Goal: Information Seeking & Learning: Learn about a topic

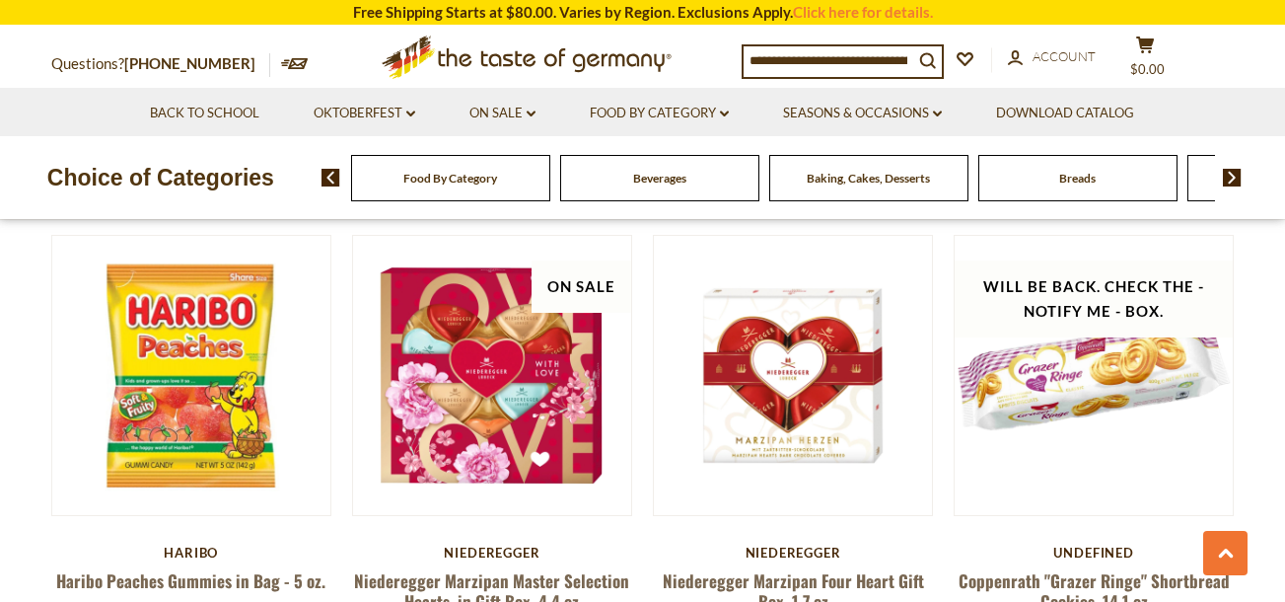
scroll to position [1579, 0]
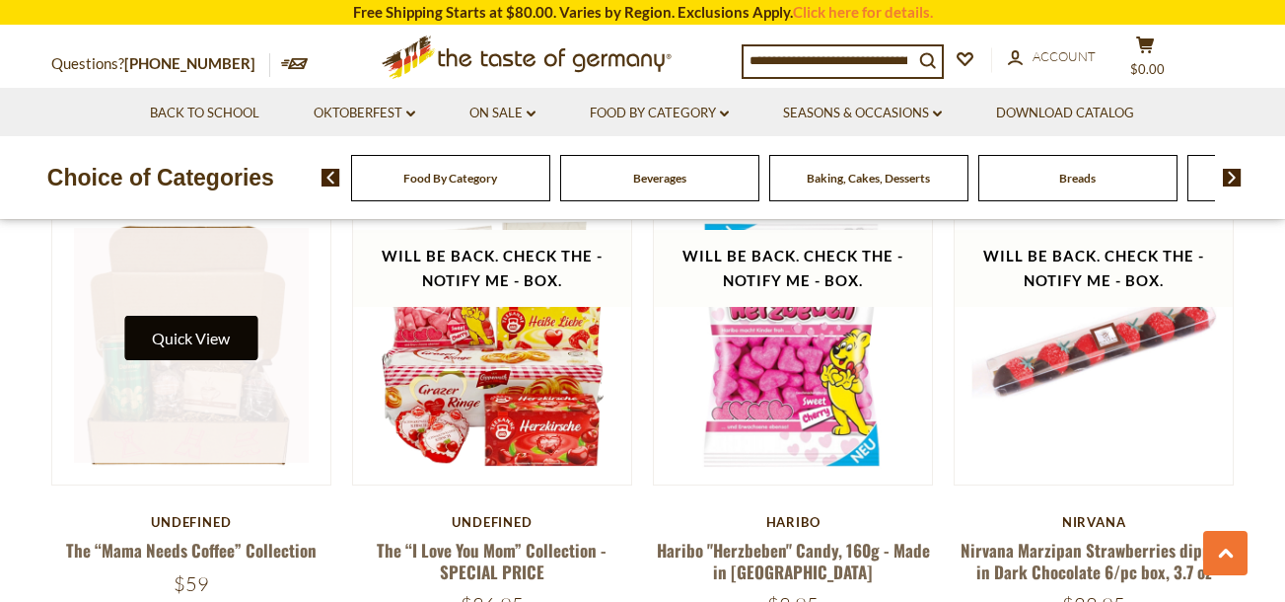
click at [183, 319] on button "Quick View" at bounding box center [190, 338] width 133 height 44
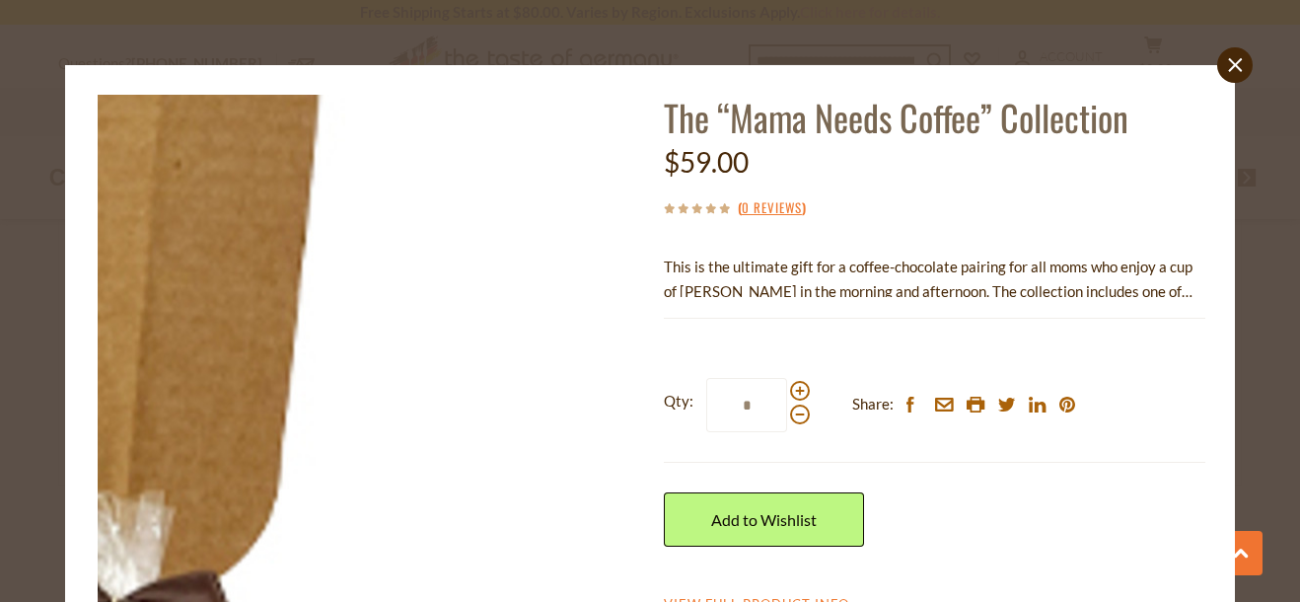
scroll to position [176, 0]
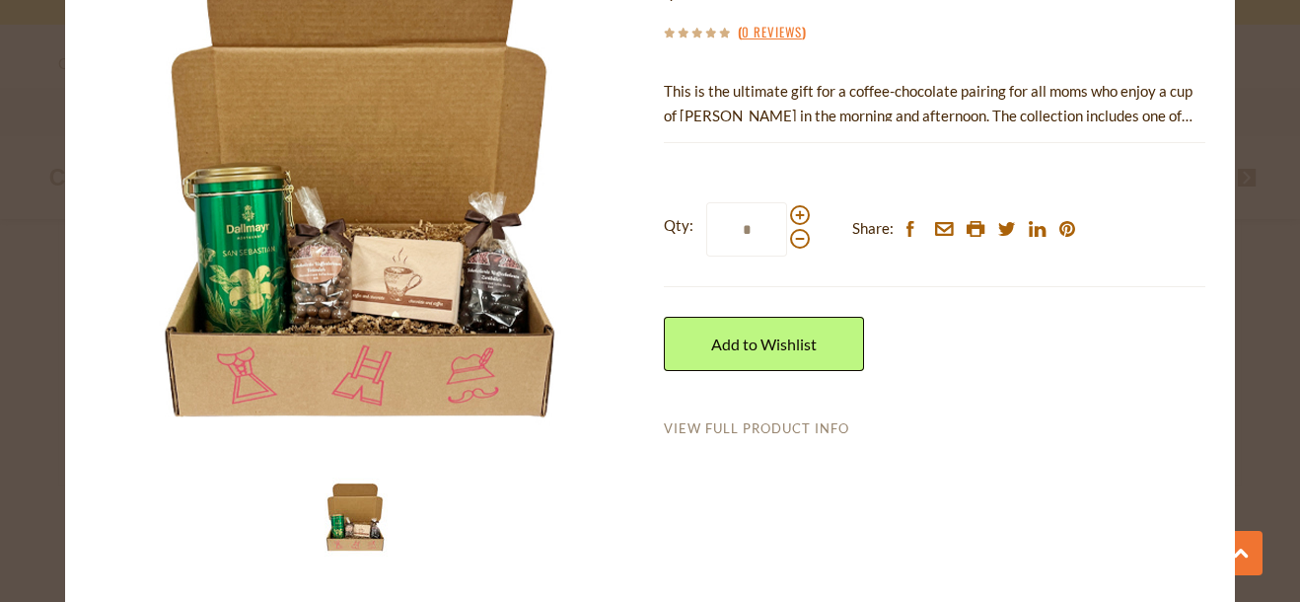
click at [720, 426] on link "View Full Product Info" at bounding box center [756, 429] width 185 height 18
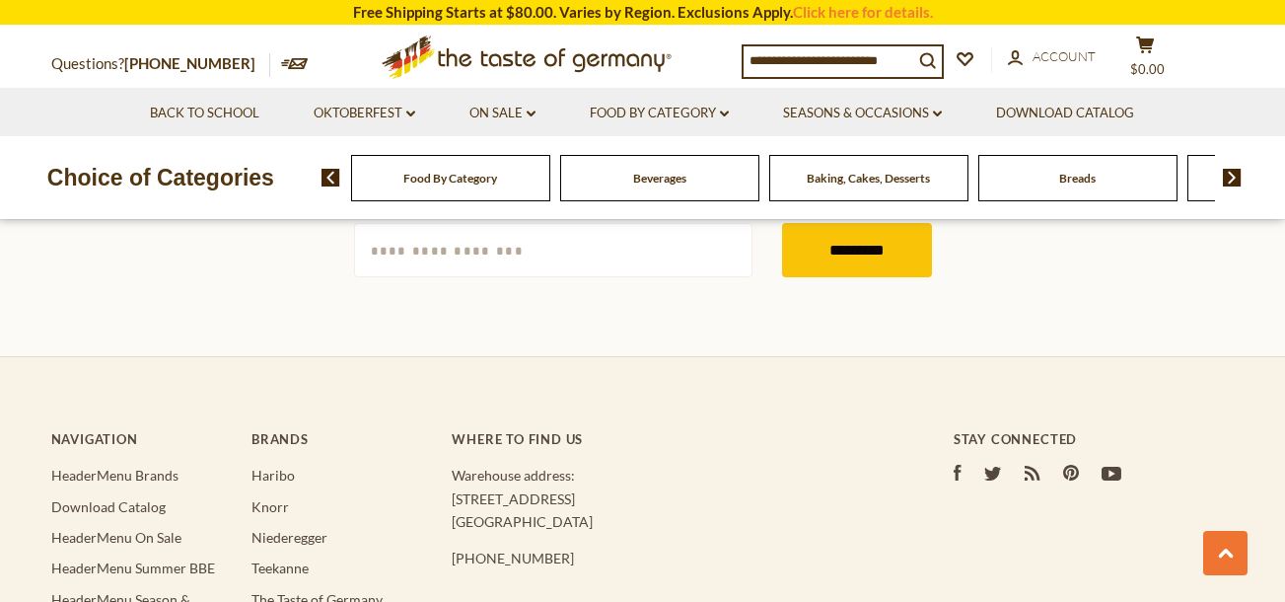
scroll to position [3380, 0]
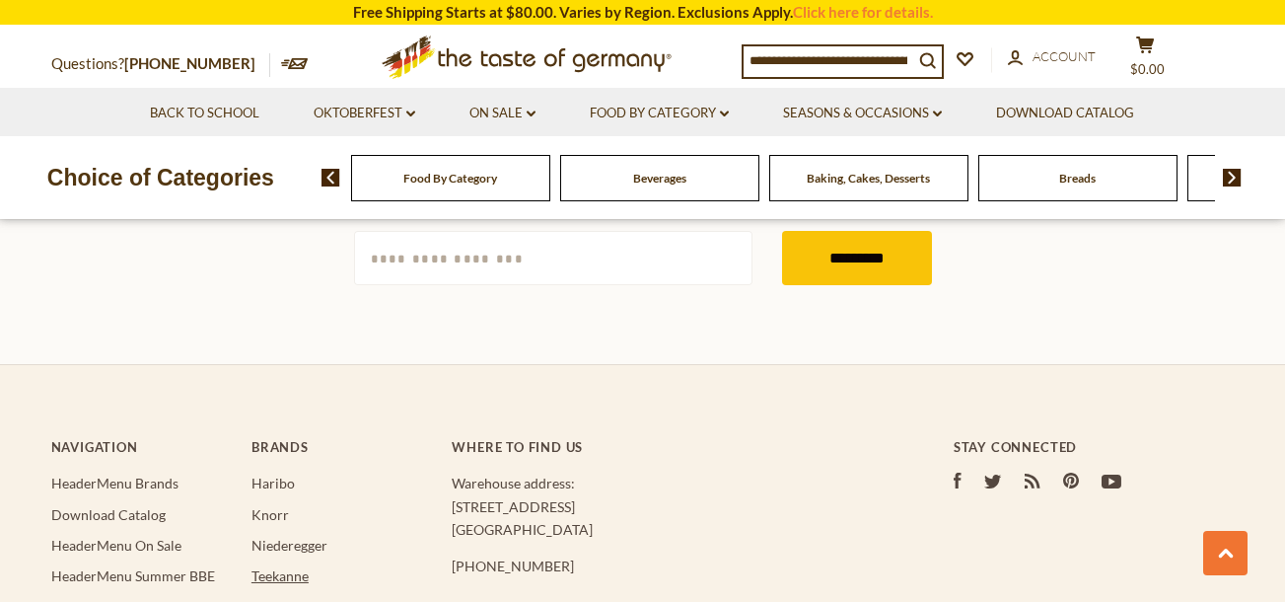
click at [288, 567] on link "Teekanne" at bounding box center [280, 575] width 57 height 17
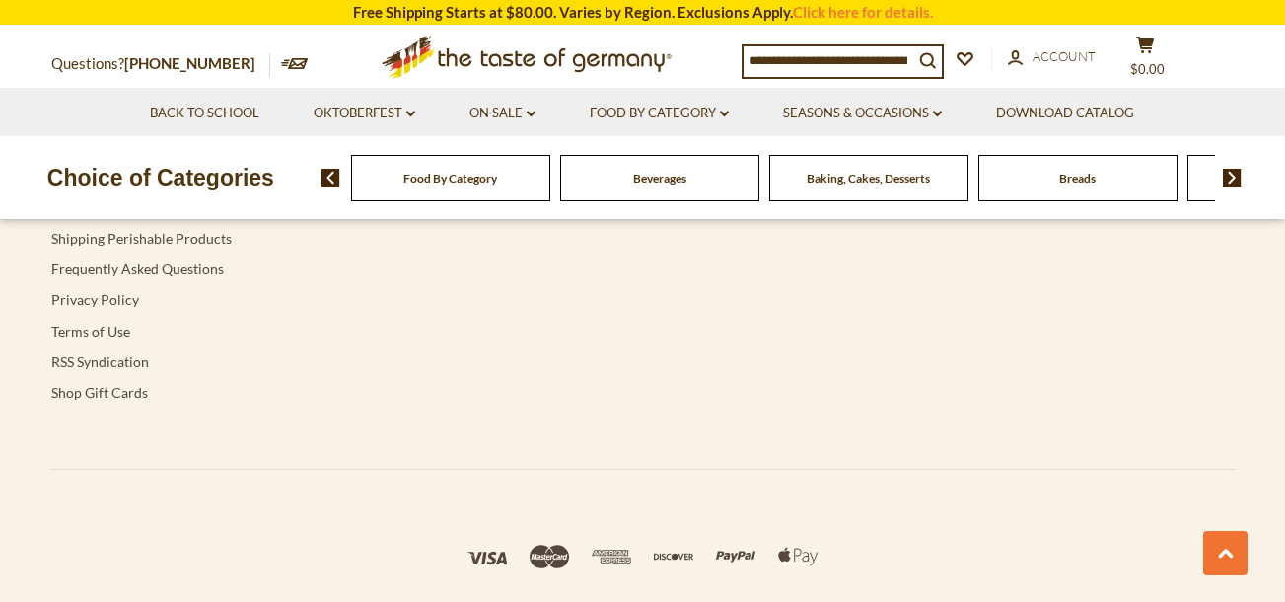
scroll to position [5391, 0]
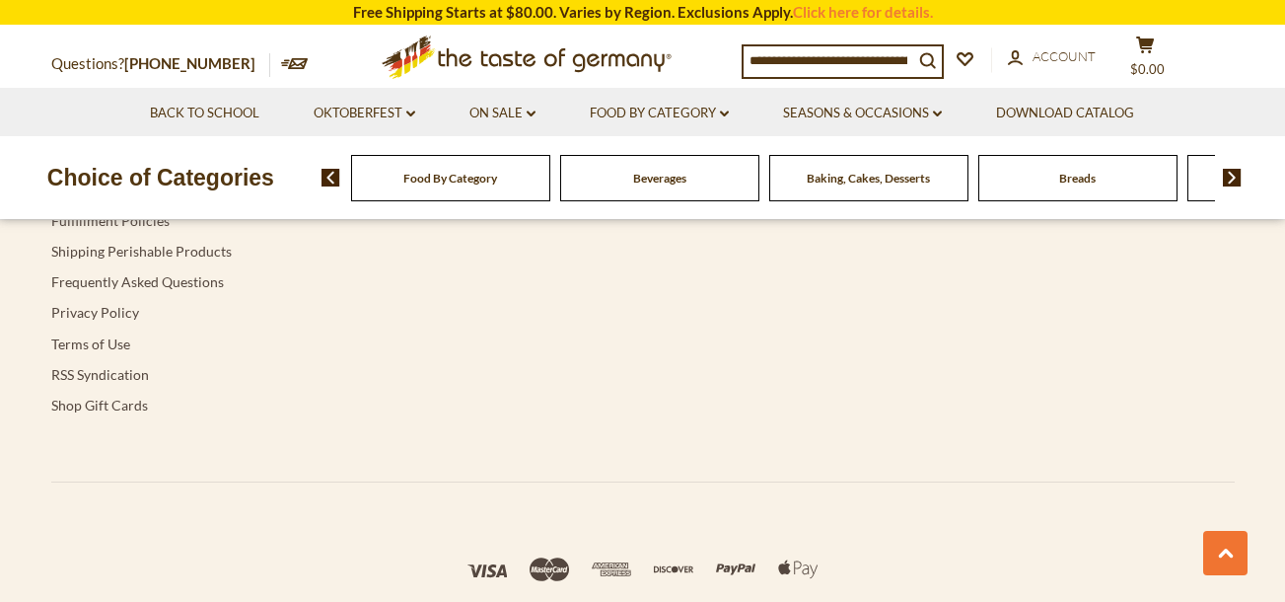
click at [1283, 4] on section "Free Shipping Starts at $80.00. Varies by Region. Exclusions Apply. Click here …" at bounding box center [642, 12] width 1285 height 25
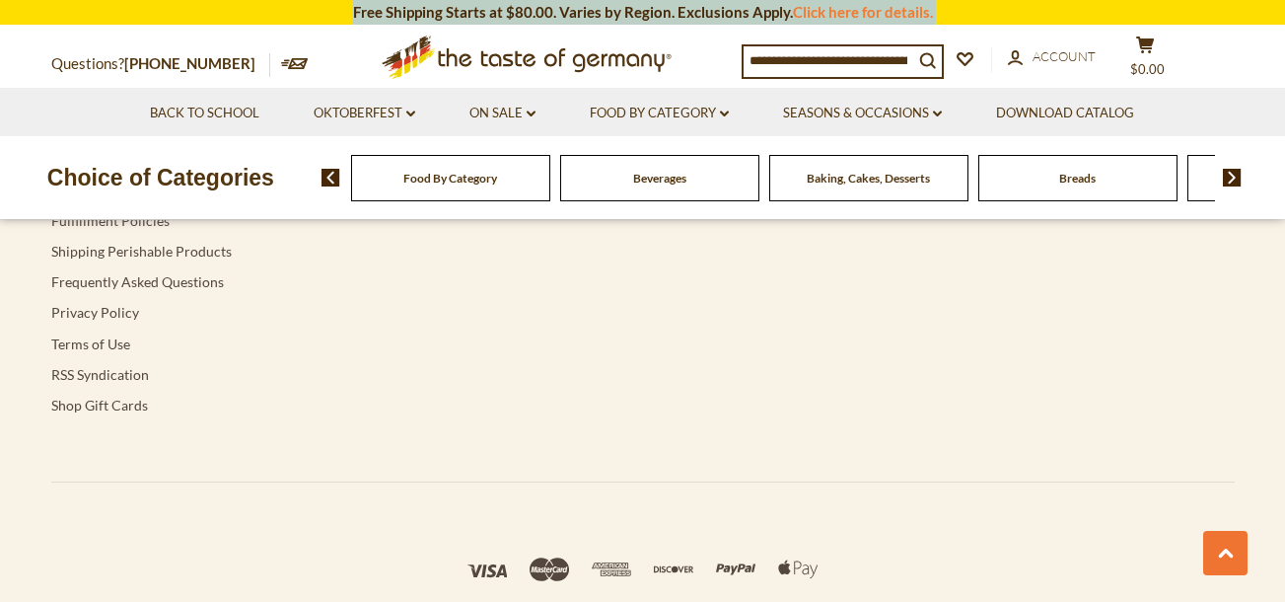
click at [1283, 4] on section "Free Shipping Starts at $80.00. Varies by Region. Exclusions Apply. Click here …" at bounding box center [642, 12] width 1285 height 25
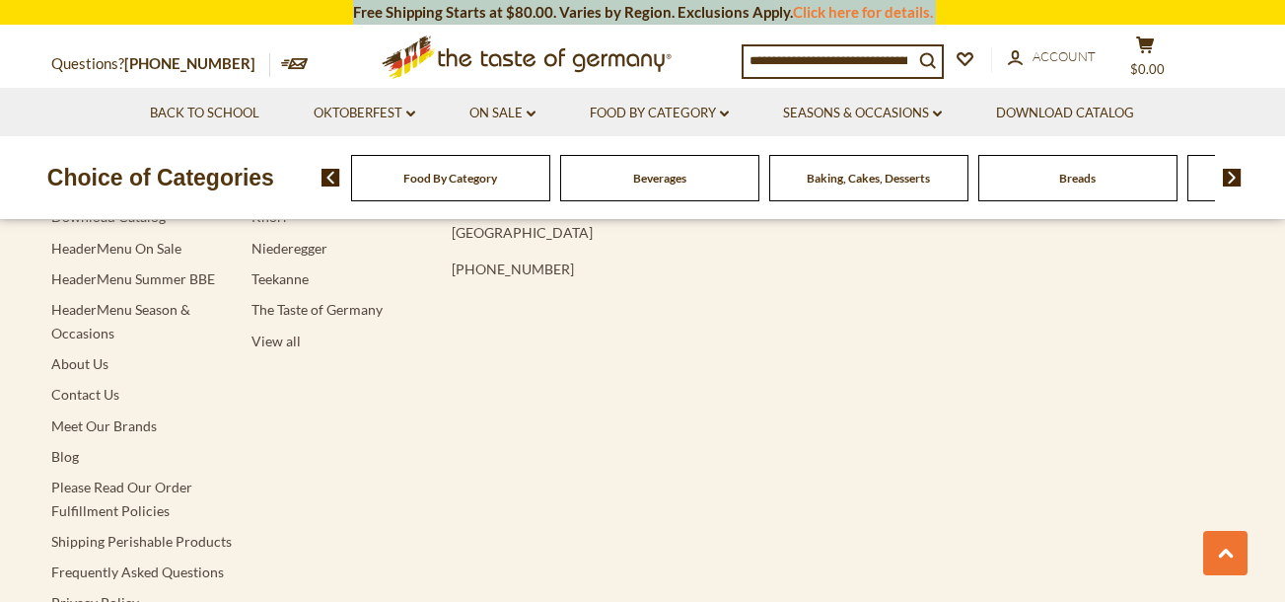
scroll to position [5062, 0]
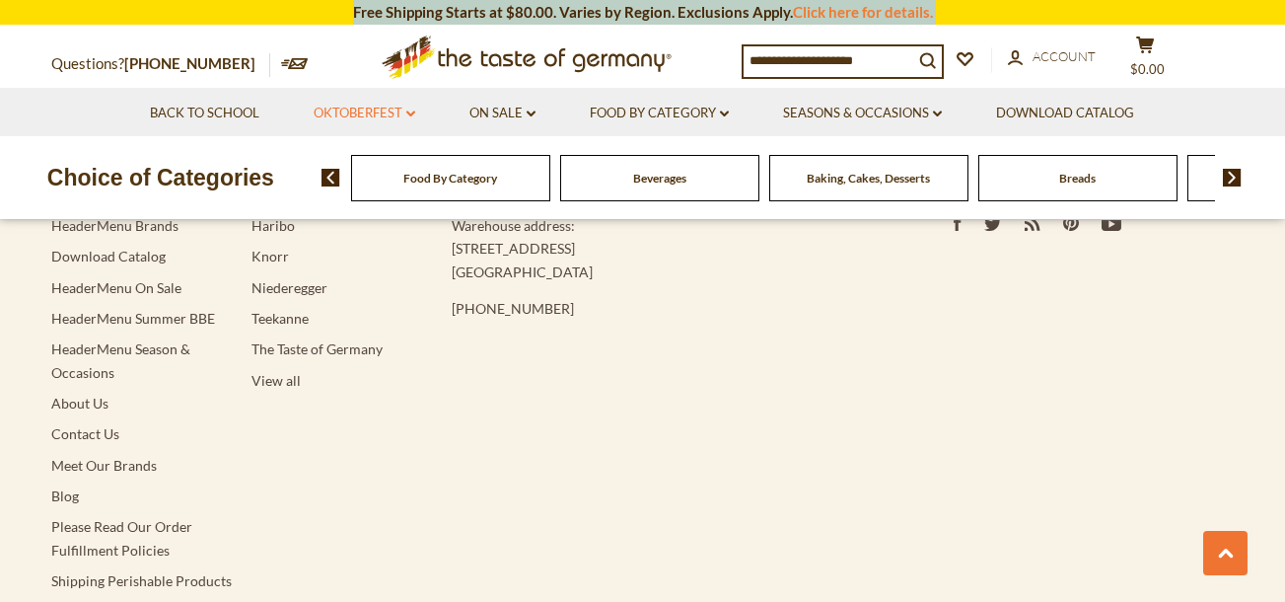
click at [362, 108] on link "Oktoberfest dropdown_arrow" at bounding box center [365, 114] width 102 height 22
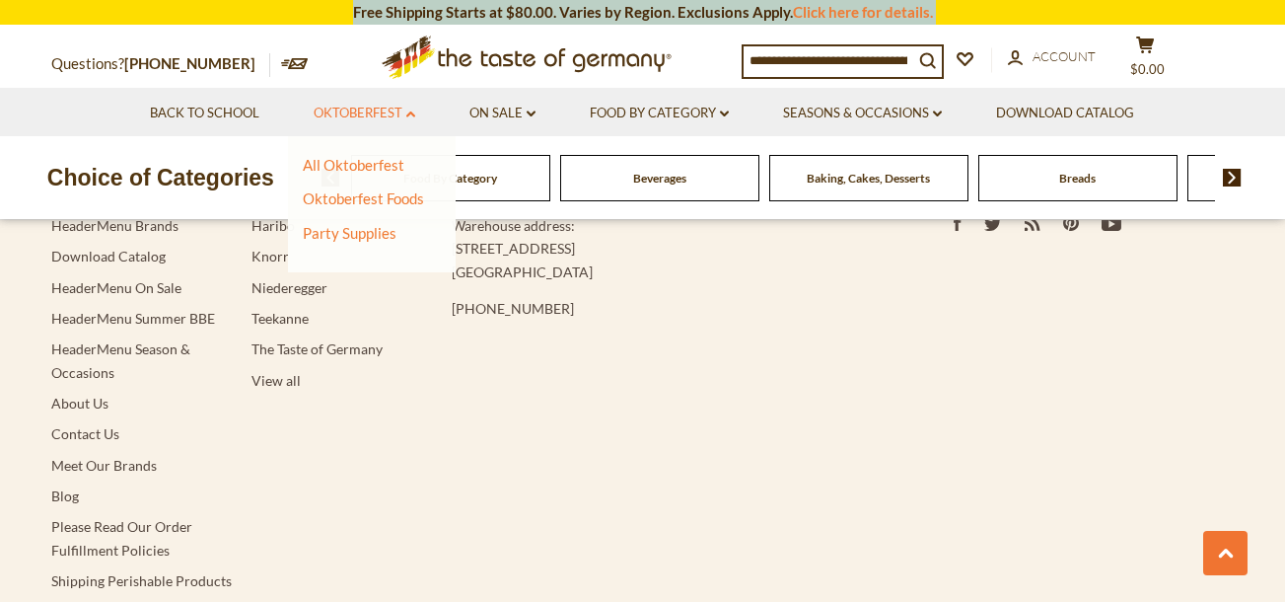
click at [358, 108] on link "Oktoberfest dropdown_arrow" at bounding box center [365, 114] width 102 height 22
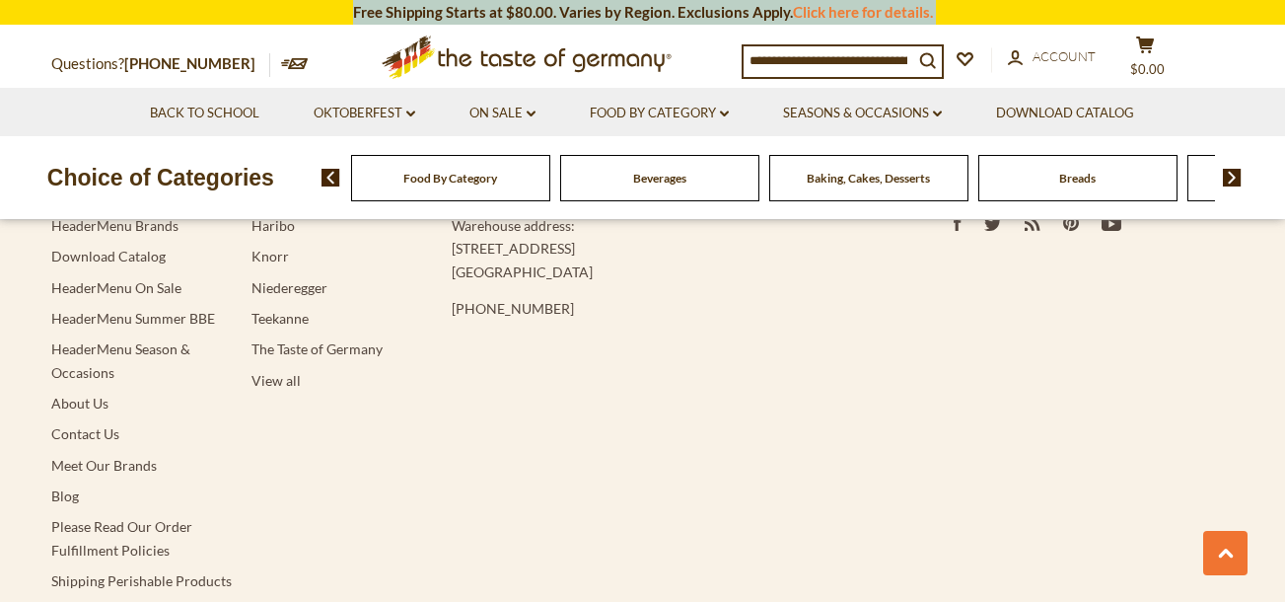
click at [1235, 173] on img at bounding box center [1232, 178] width 19 height 18
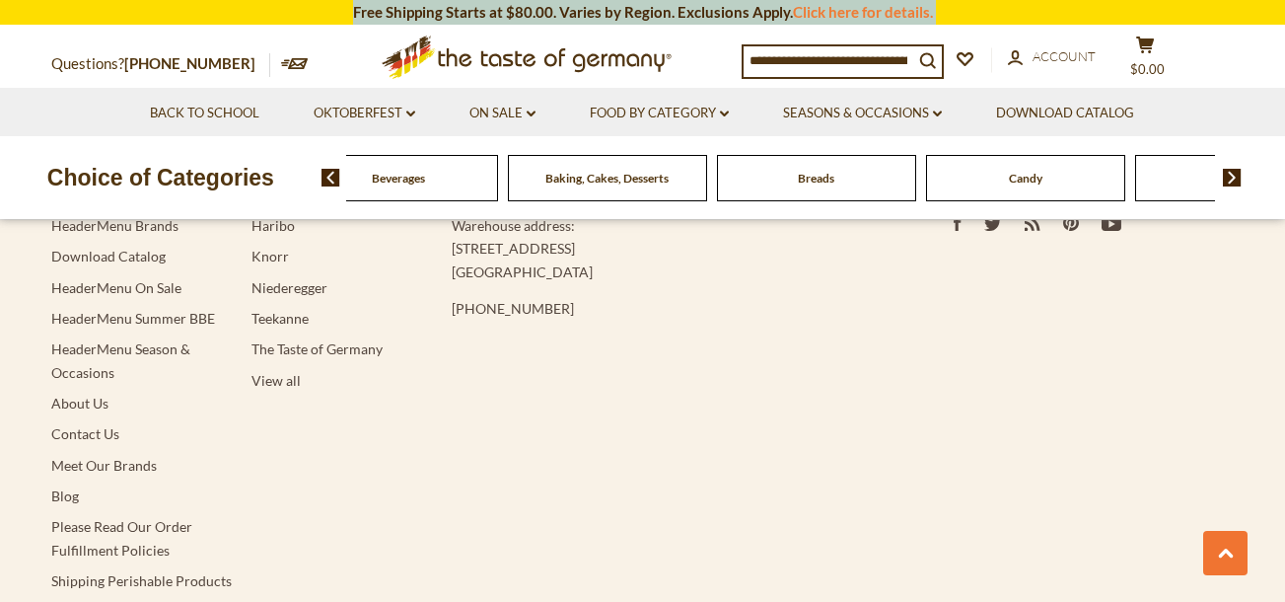
click at [1235, 173] on img at bounding box center [1232, 178] width 19 height 18
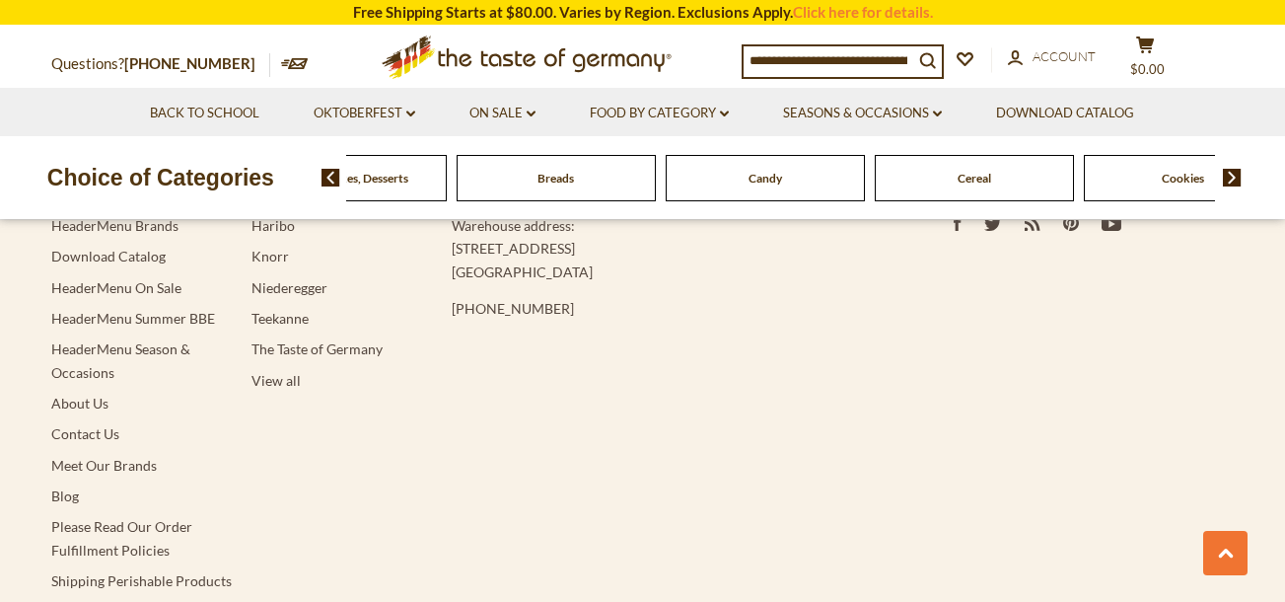
click at [764, 182] on span "Candy" at bounding box center [766, 178] width 34 height 15
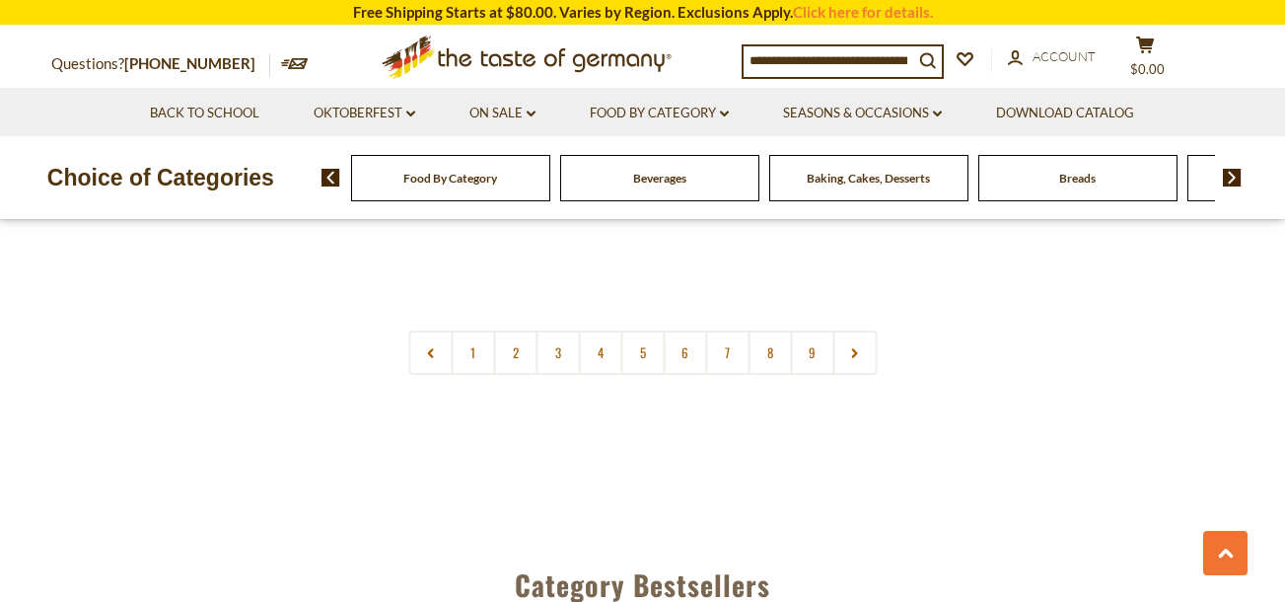
scroll to position [4895, 0]
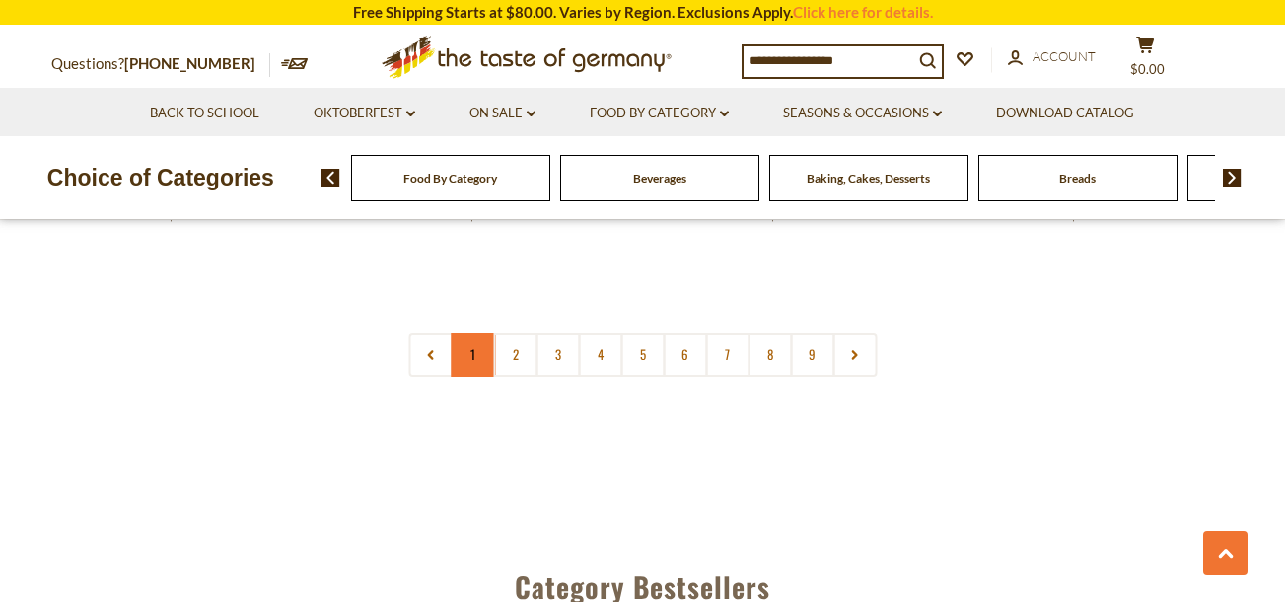
click at [474, 332] on link "1" at bounding box center [473, 354] width 44 height 44
click at [474, 332] on nav "1 2 3 4 5 6 7 8 9" at bounding box center [642, 354] width 468 height 44
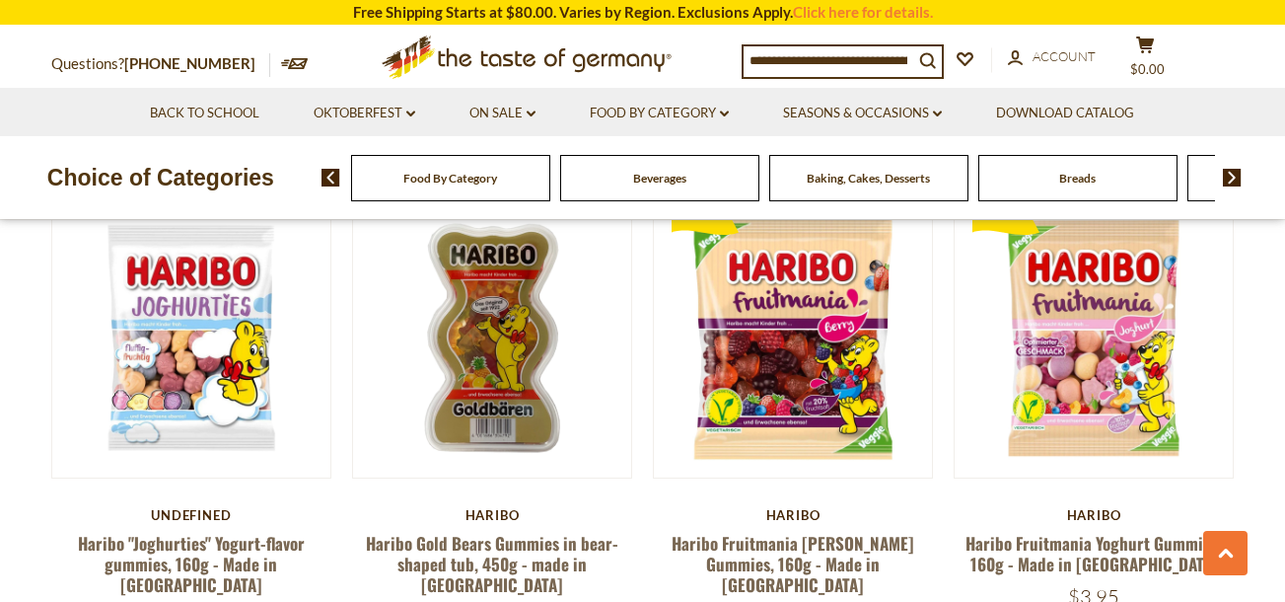
scroll to position [3113, 0]
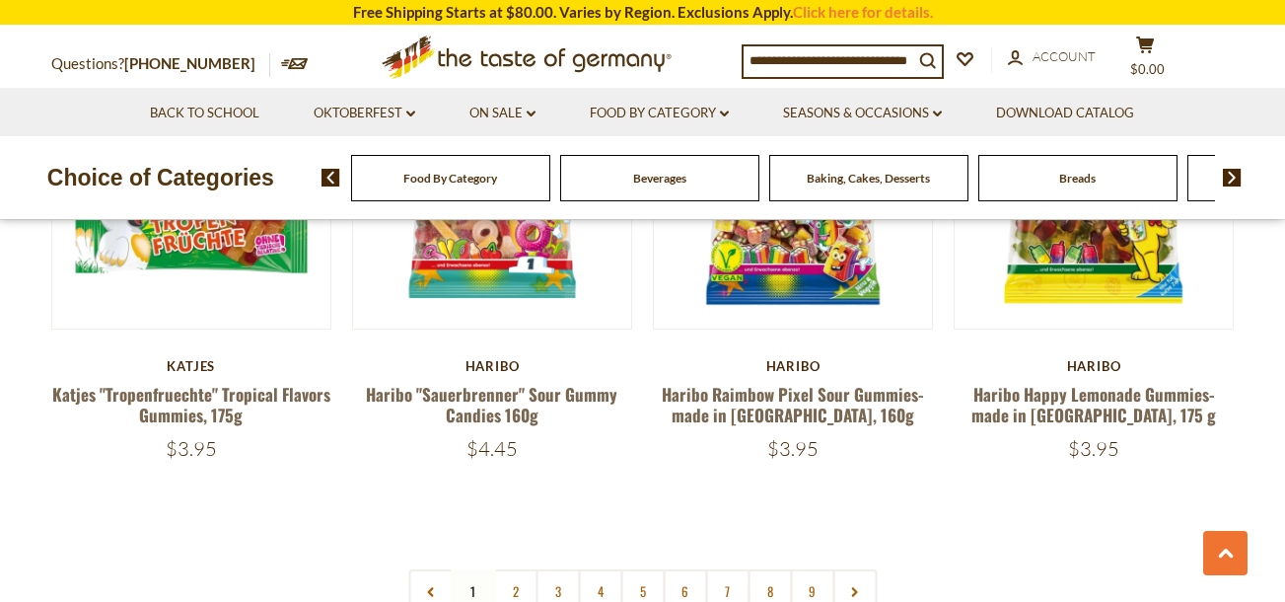
scroll to position [4665, 0]
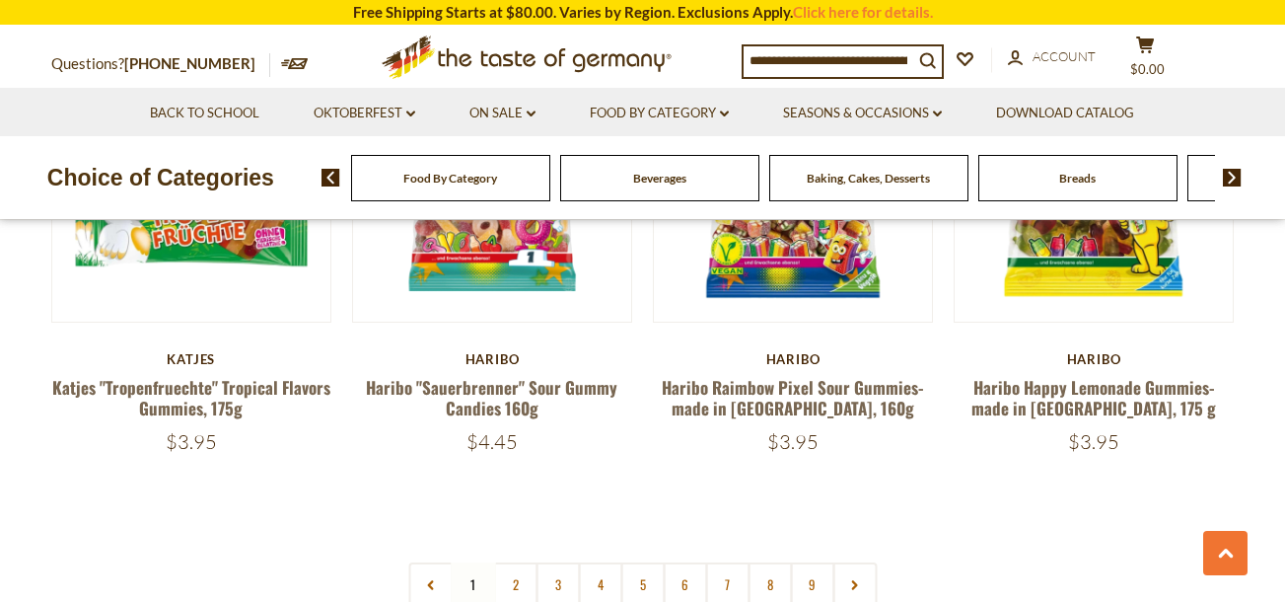
click at [516, 562] on link "2" at bounding box center [515, 584] width 44 height 44
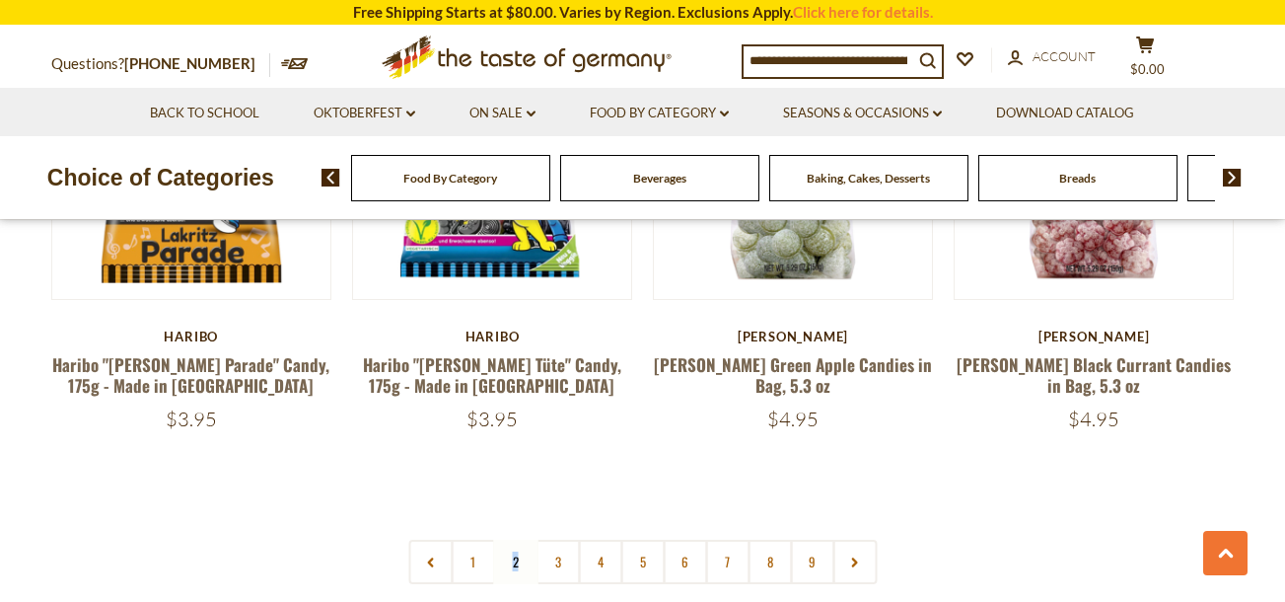
scroll to position [4643, 0]
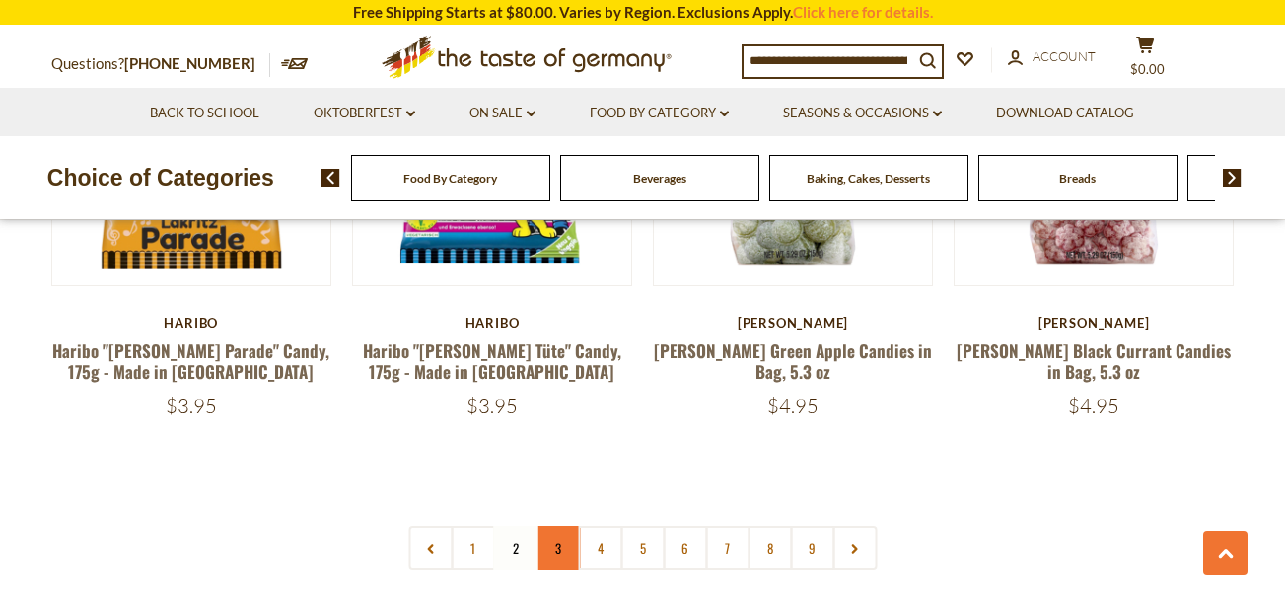
click at [555, 526] on link "3" at bounding box center [558, 548] width 44 height 44
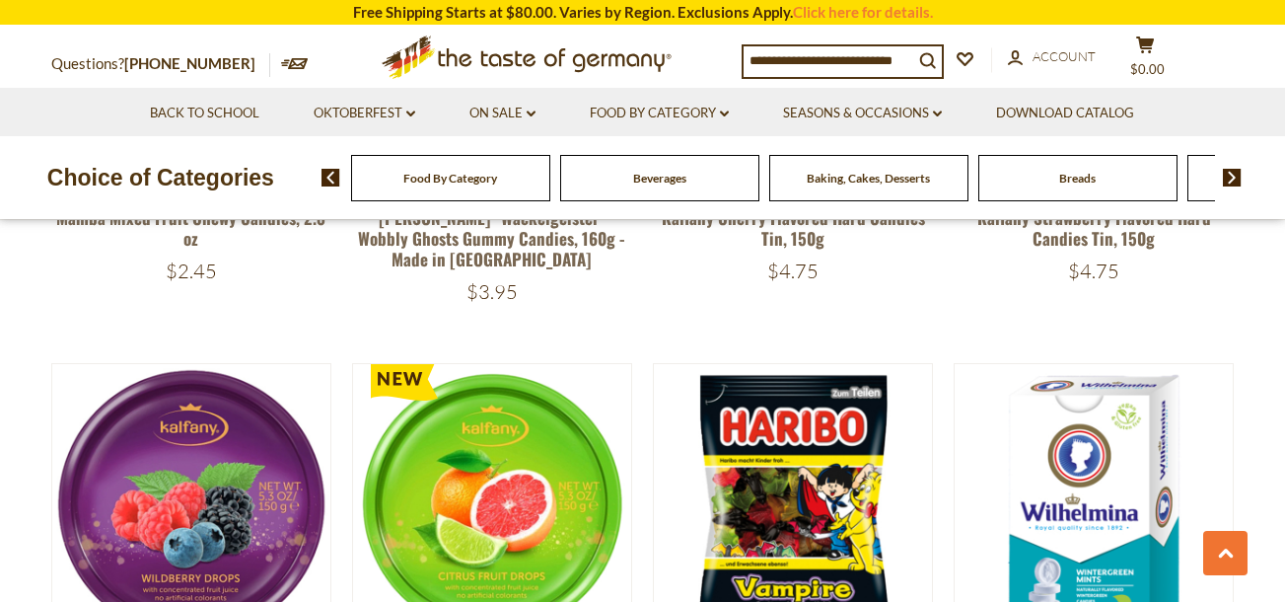
scroll to position [1845, 0]
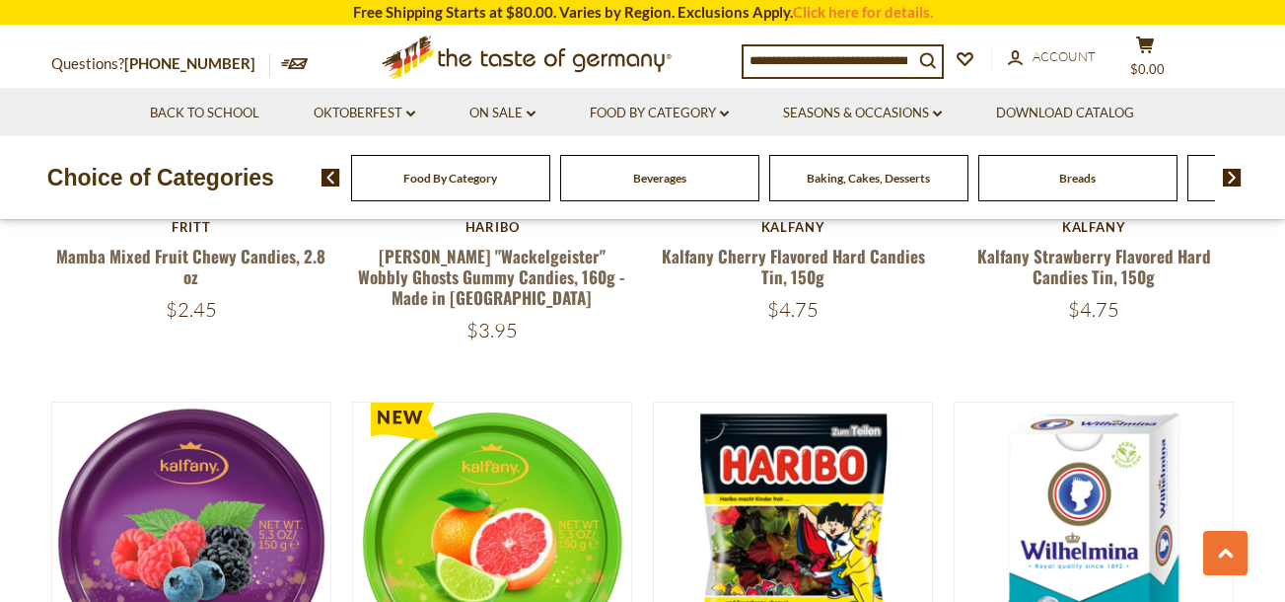
click at [1273, 173] on div "Food By Category Beverages Baking, Cakes, Desserts Breads Candy Cereal Cookies …" at bounding box center [804, 177] width 964 height 47
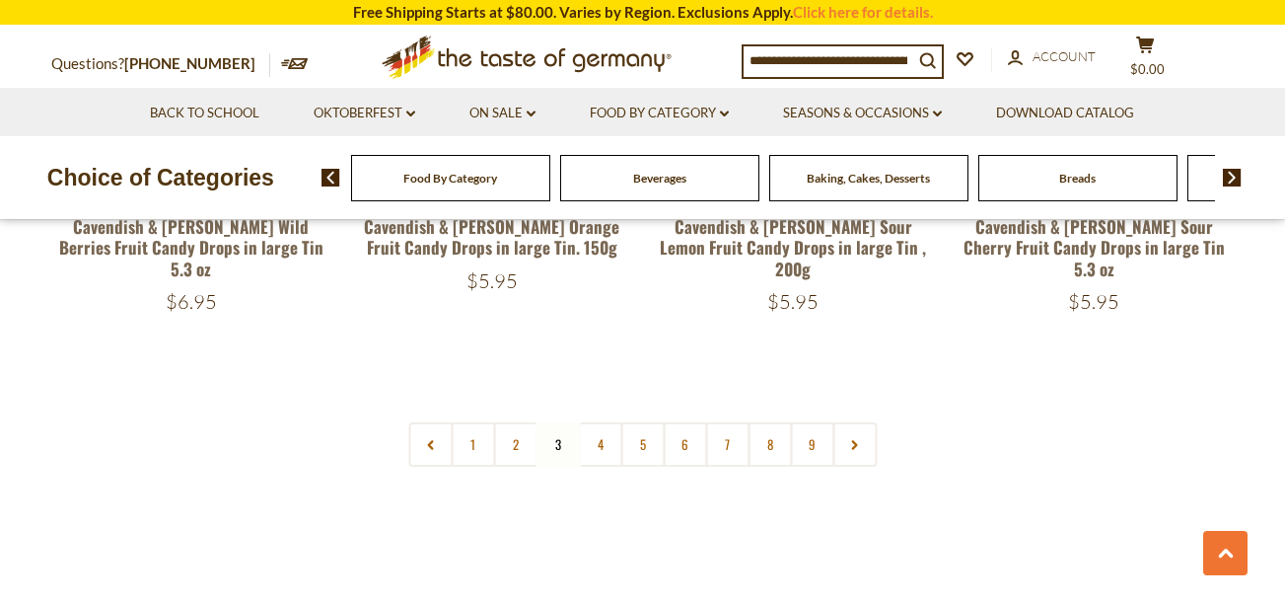
scroll to position [4755, 0]
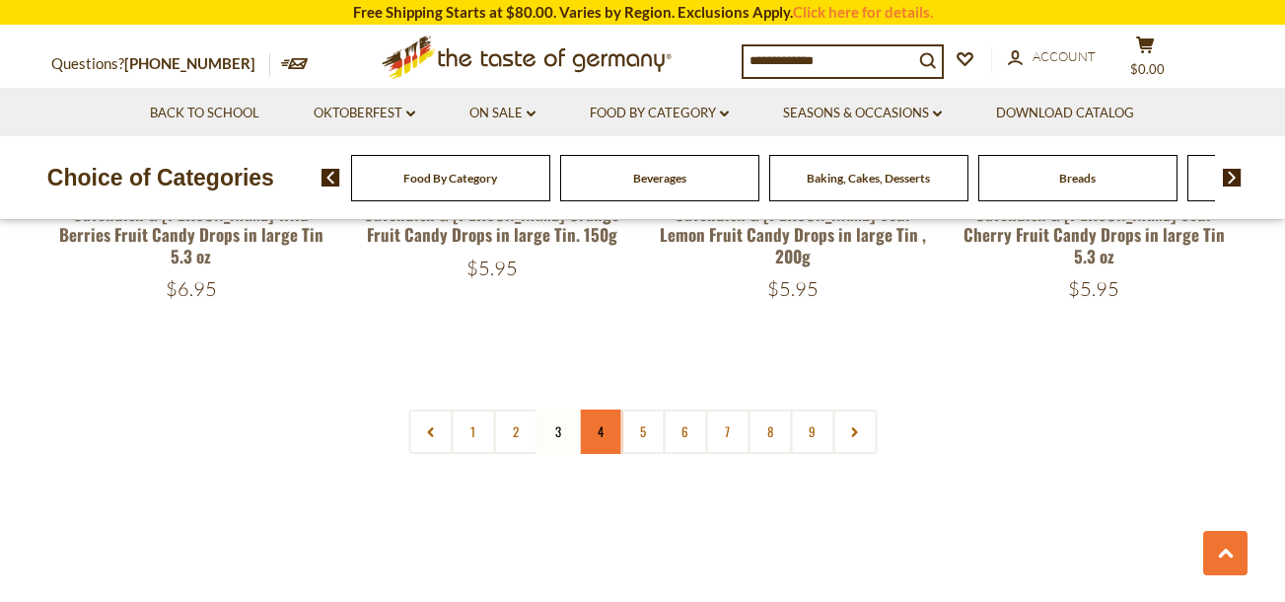
click at [604, 409] on link "4" at bounding box center [600, 431] width 44 height 44
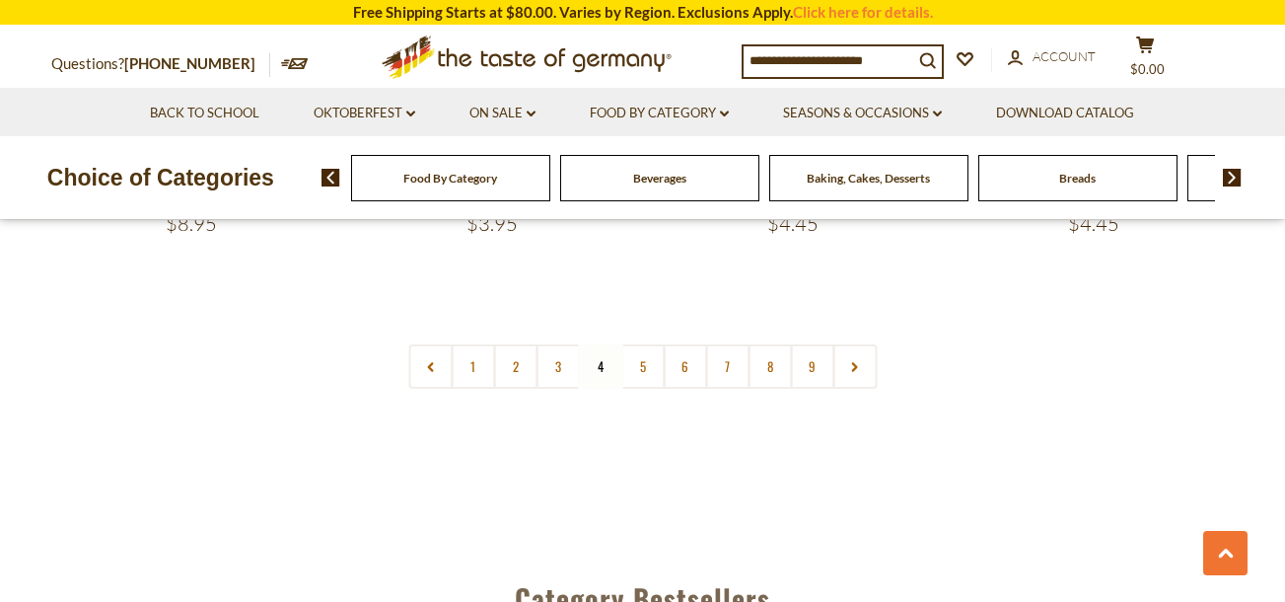
scroll to position [4816, 0]
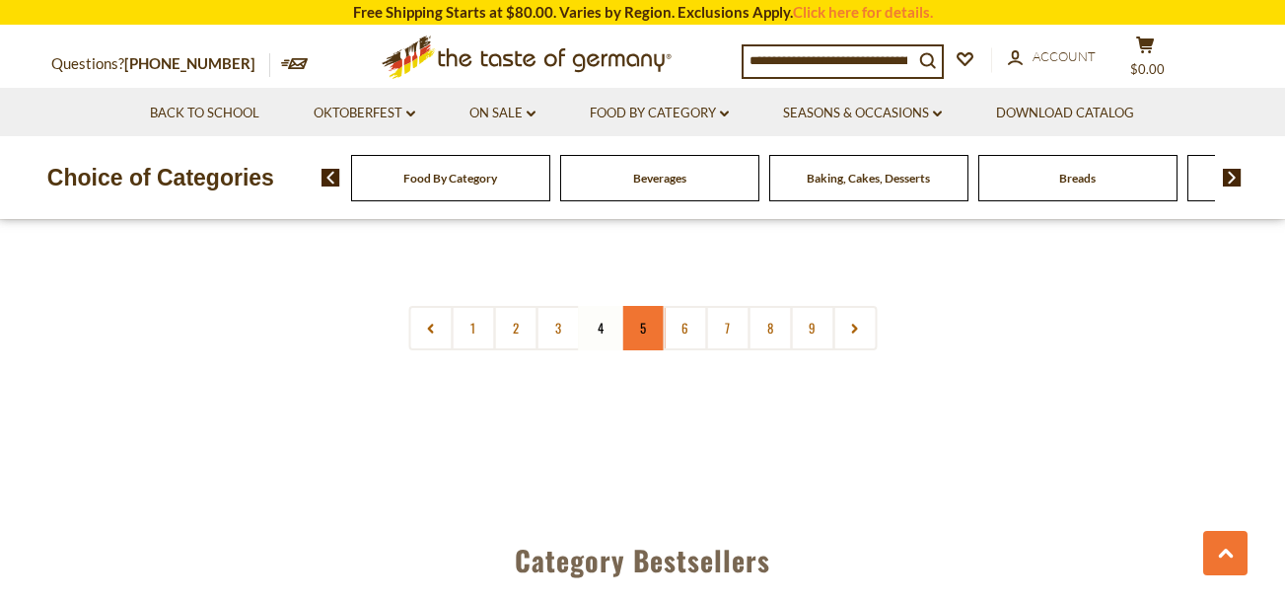
click at [646, 311] on link "5" at bounding box center [642, 328] width 44 height 44
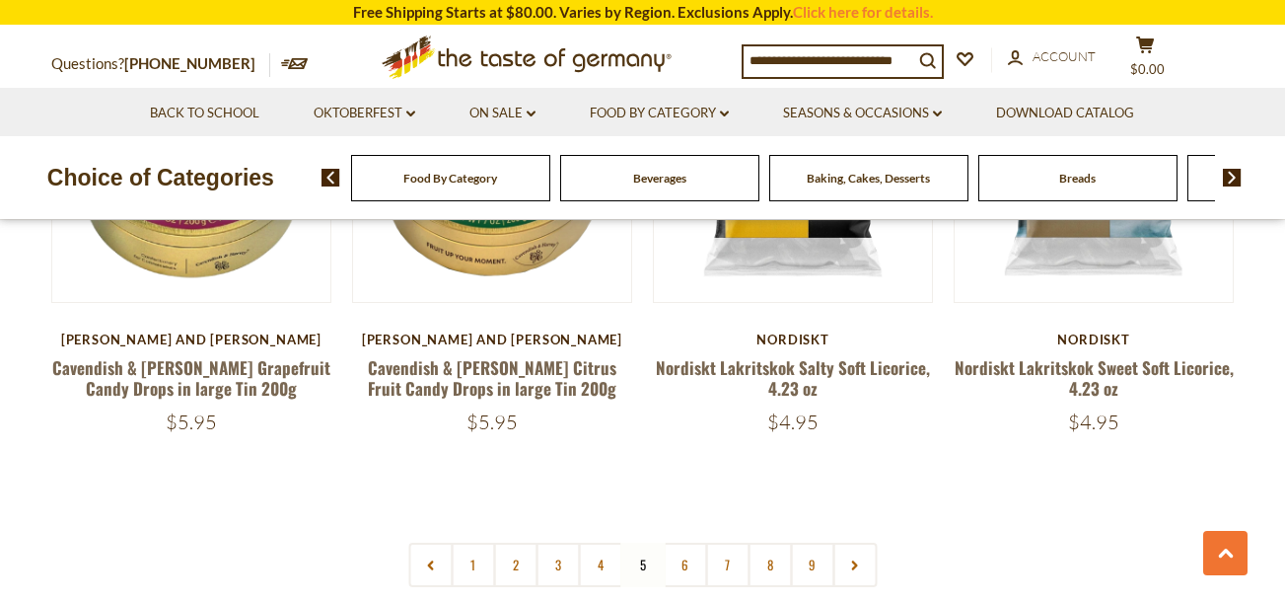
scroll to position [4627, 0]
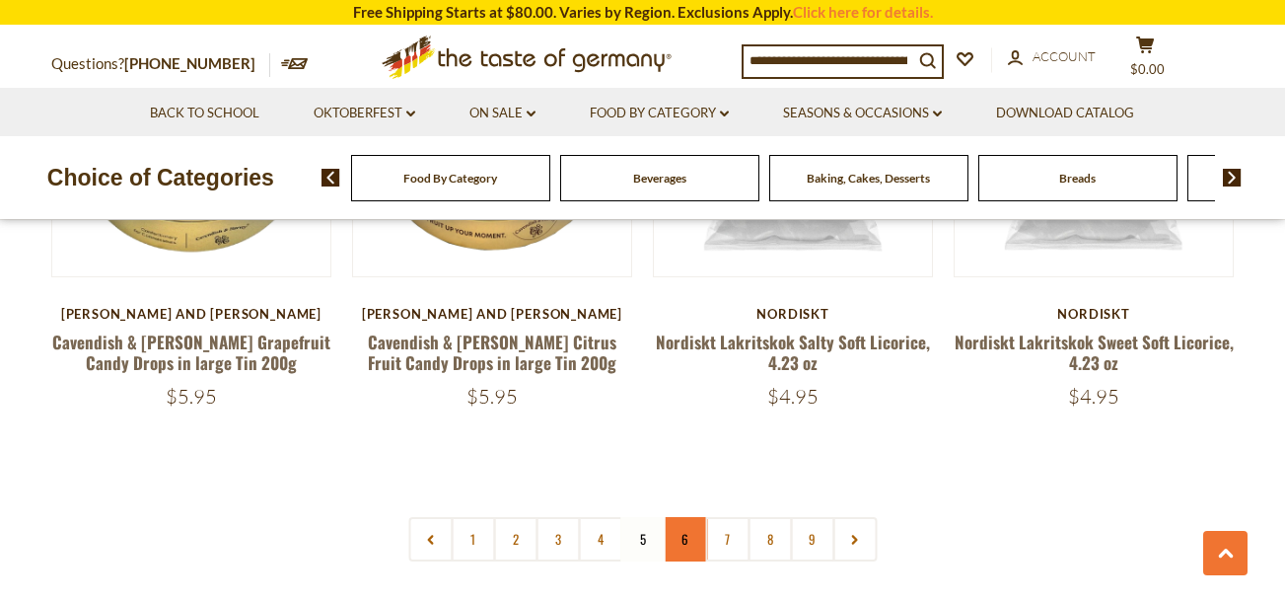
click at [684, 517] on link "6" at bounding box center [685, 539] width 44 height 44
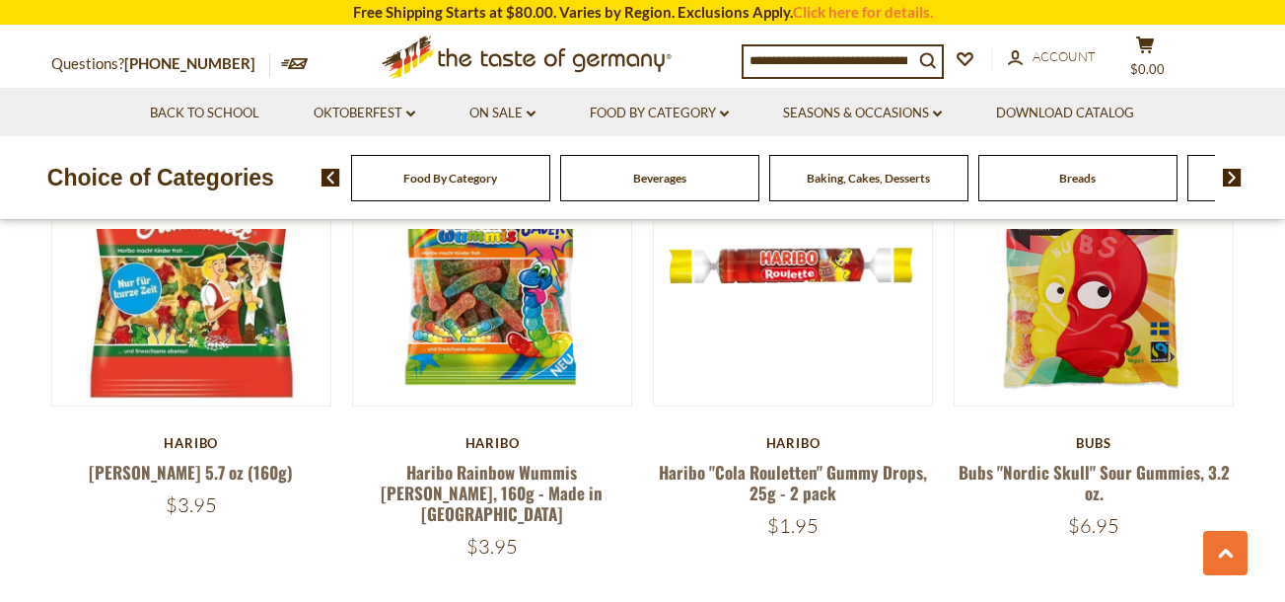
scroll to position [4640, 0]
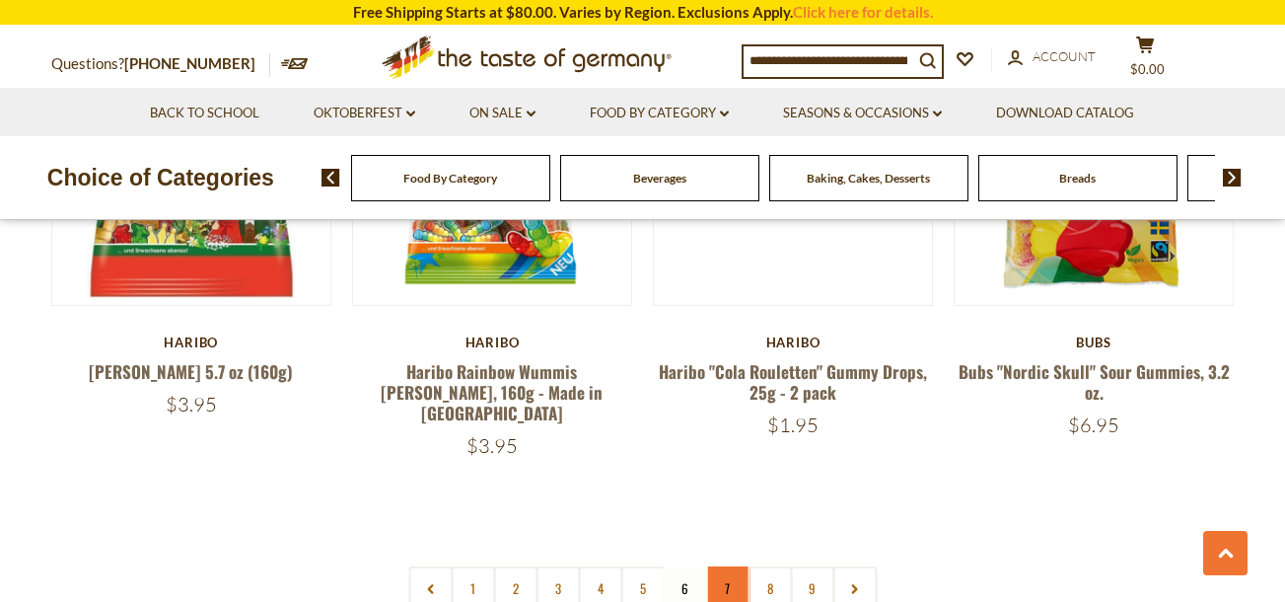
click at [729, 566] on link "7" at bounding box center [727, 588] width 44 height 44
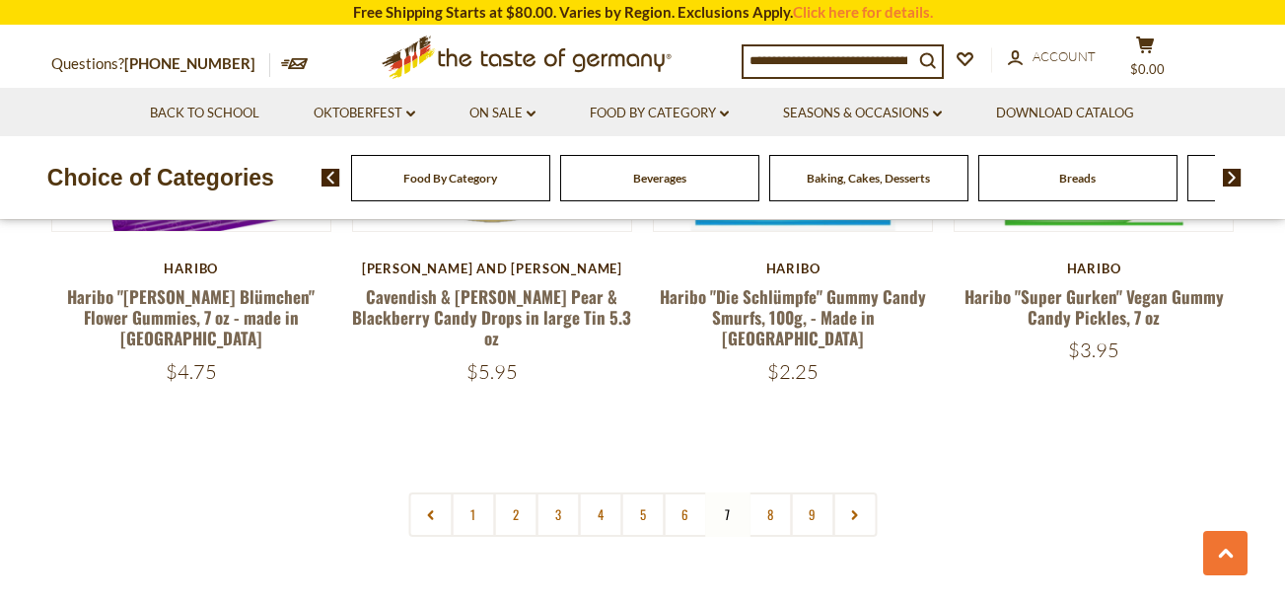
scroll to position [4702, 0]
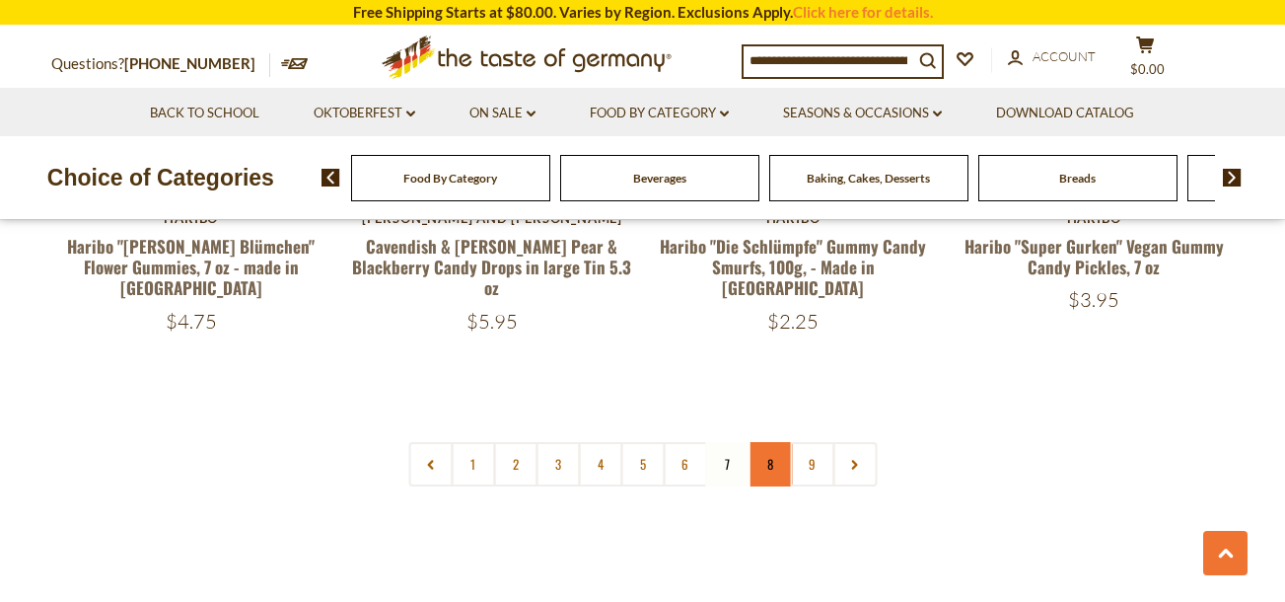
click at [770, 442] on link "8" at bounding box center [770, 464] width 44 height 44
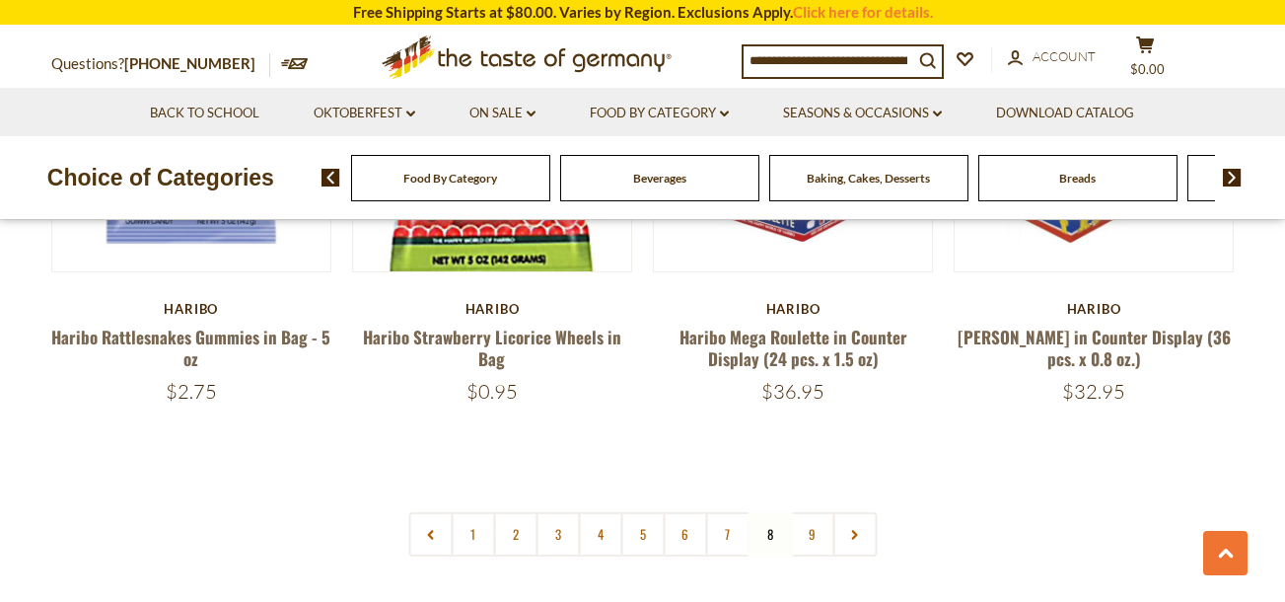
scroll to position [4665, 0]
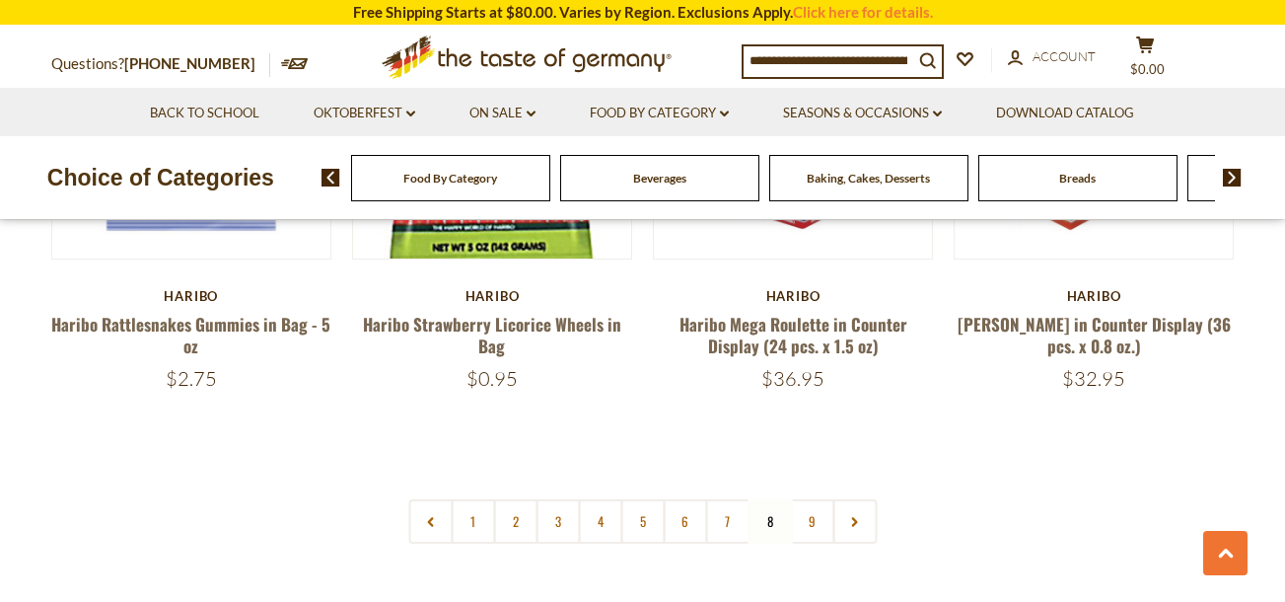
click at [820, 499] on link "9" at bounding box center [812, 521] width 44 height 44
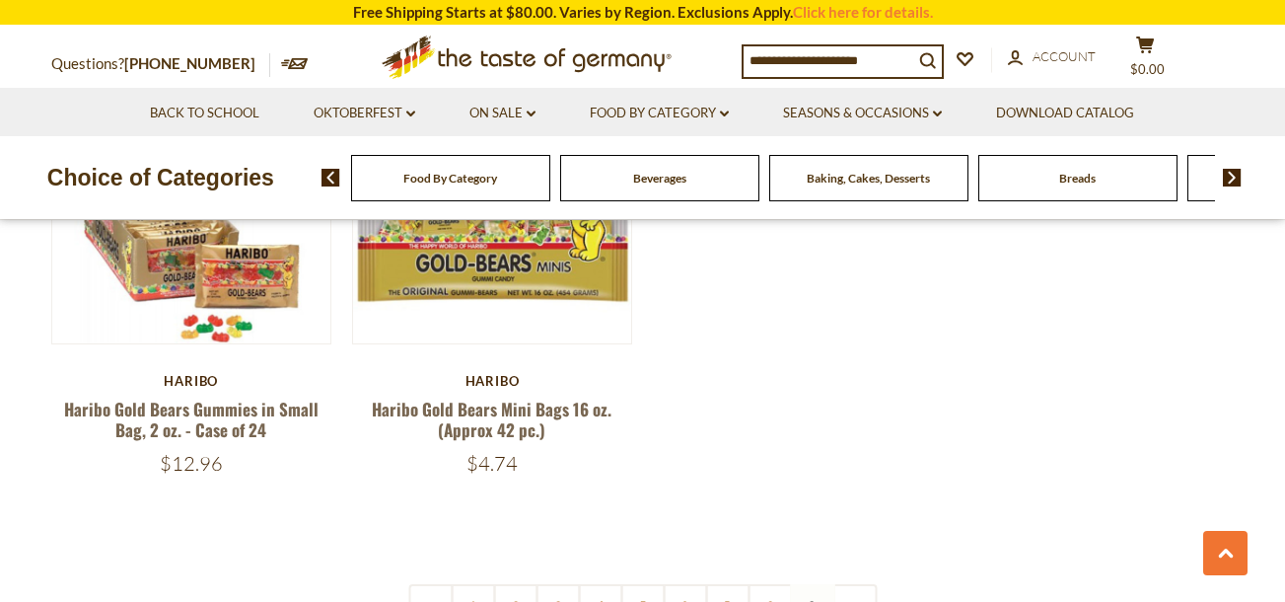
scroll to position [681, 0]
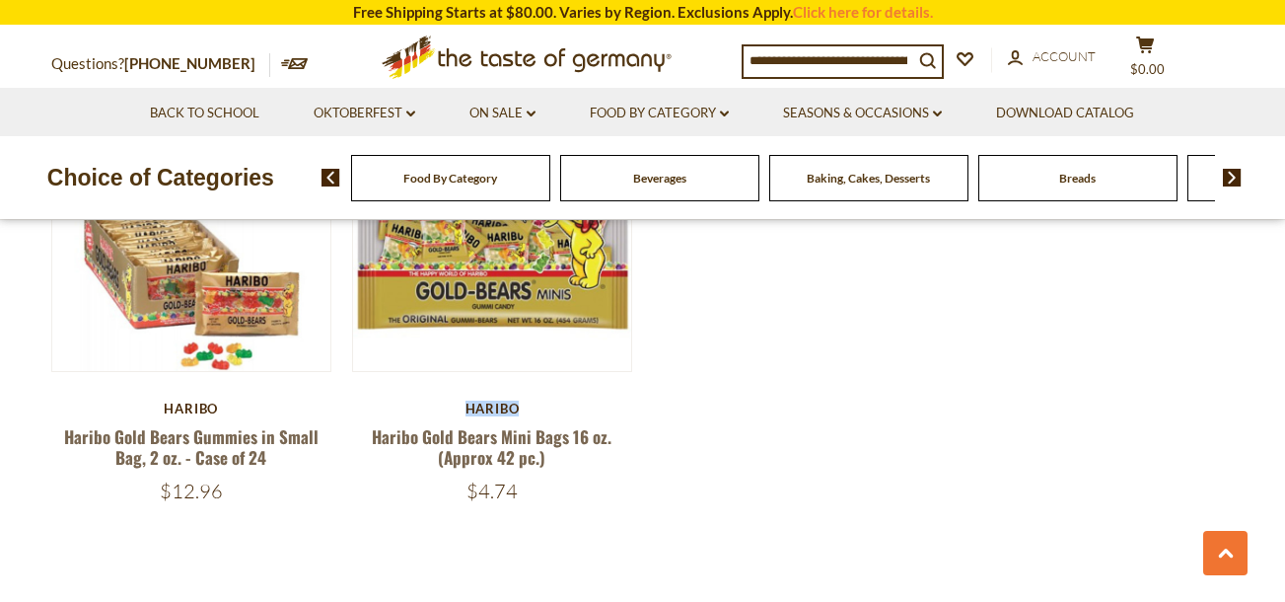
drag, startPoint x: 977, startPoint y: 386, endPoint x: 989, endPoint y: 330, distance: 56.5
click at [989, 330] on div "Will be back. Check the - Notify Me - Box. Quick View Haribo Haribo Gold Bears …" at bounding box center [643, 326] width 1184 height 470
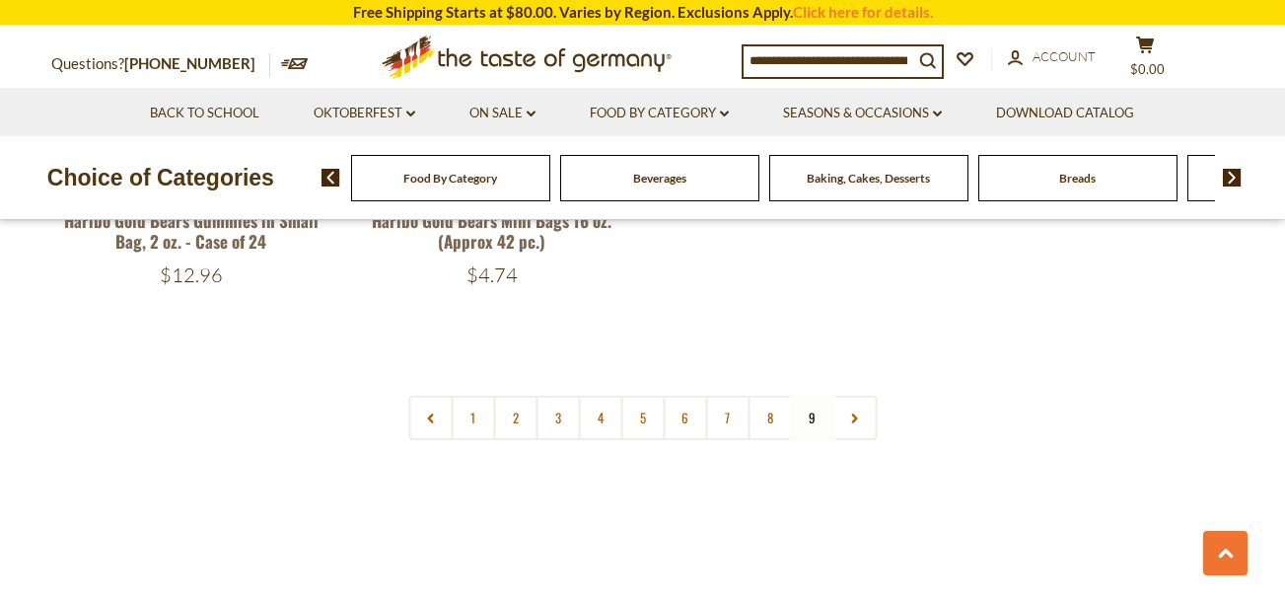
scroll to position [920, 0]
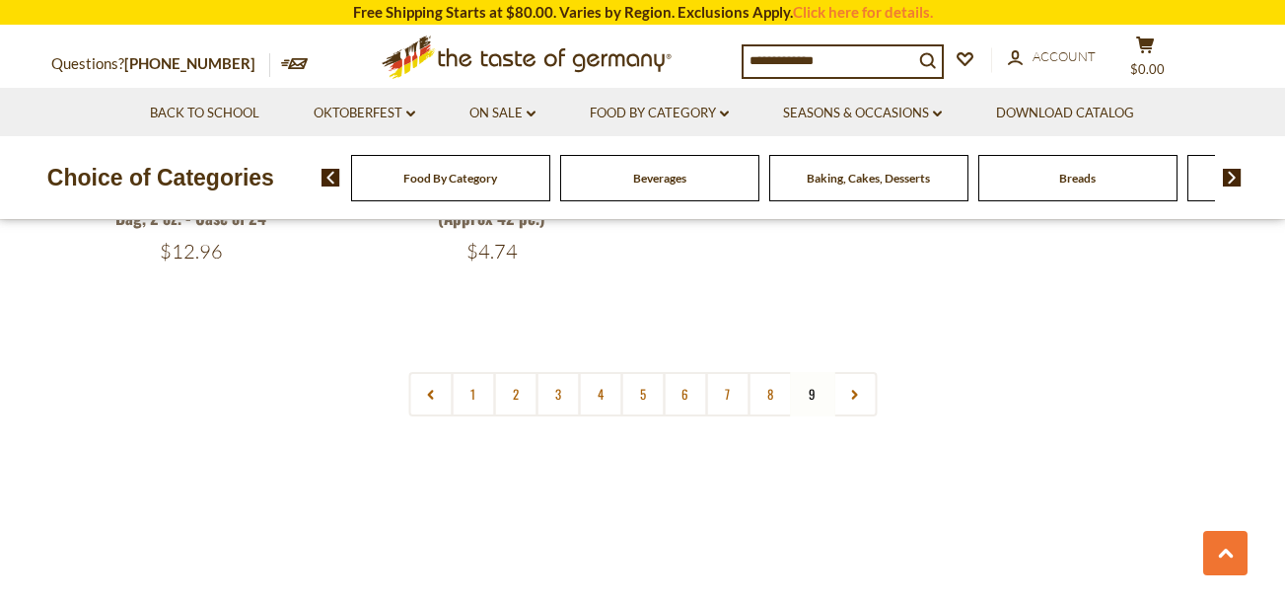
click at [808, 392] on nav "1 2 3 4 5 6 7 8 9" at bounding box center [642, 394] width 468 height 44
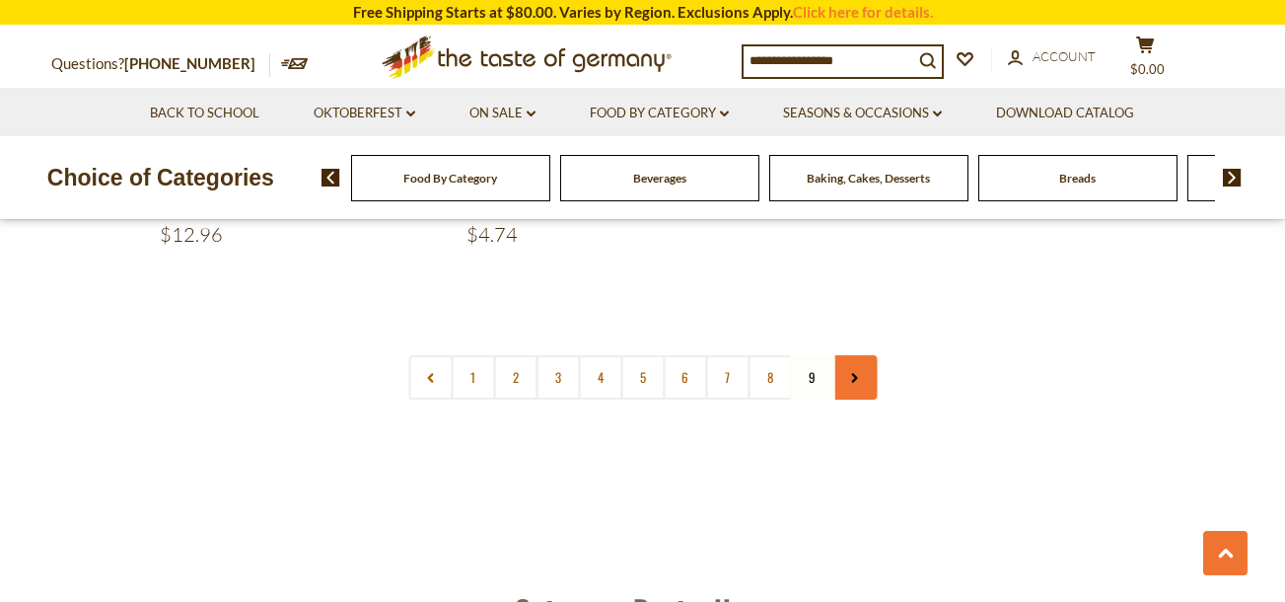
click at [858, 378] on icon at bounding box center [855, 378] width 12 height 10
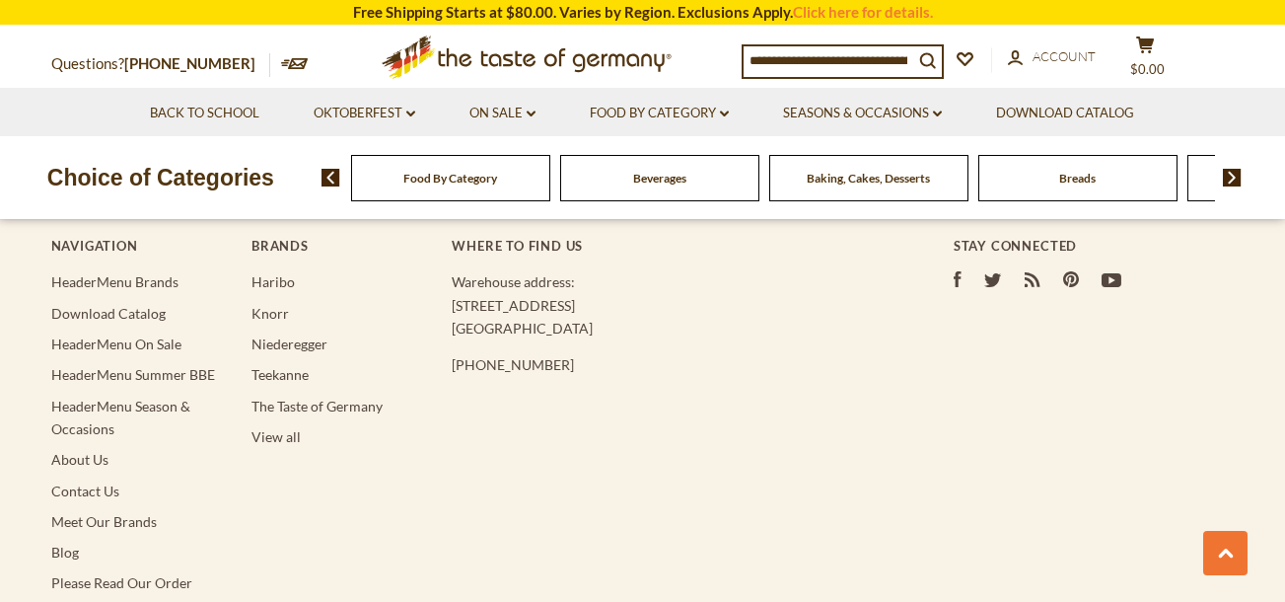
scroll to position [2211, 0]
